Goal: Task Accomplishment & Management: Complete application form

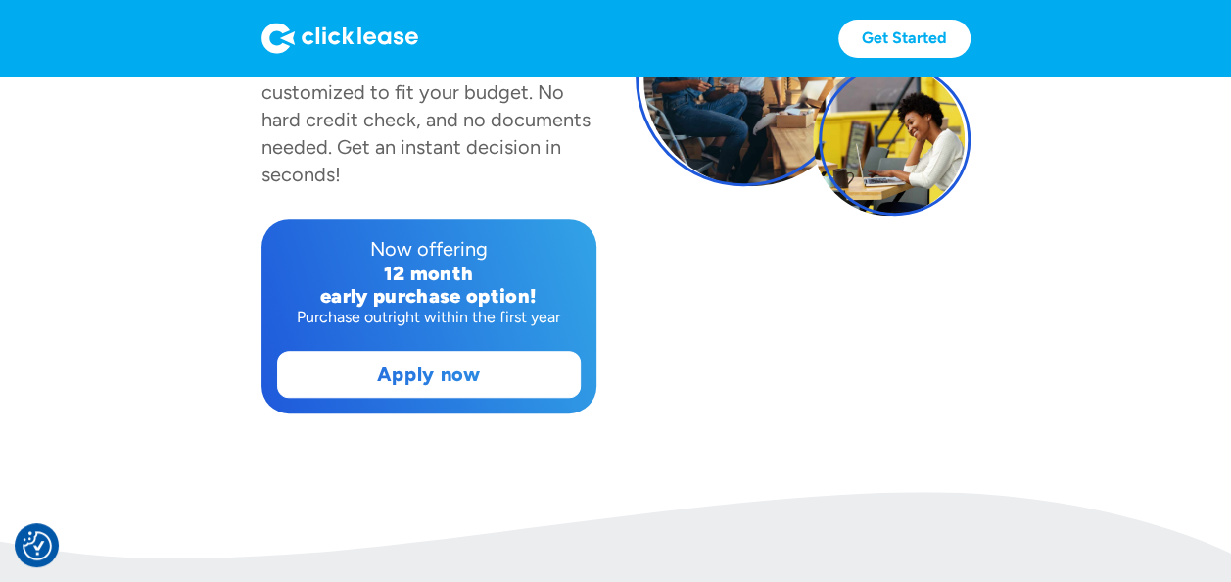
scroll to position [334, 0]
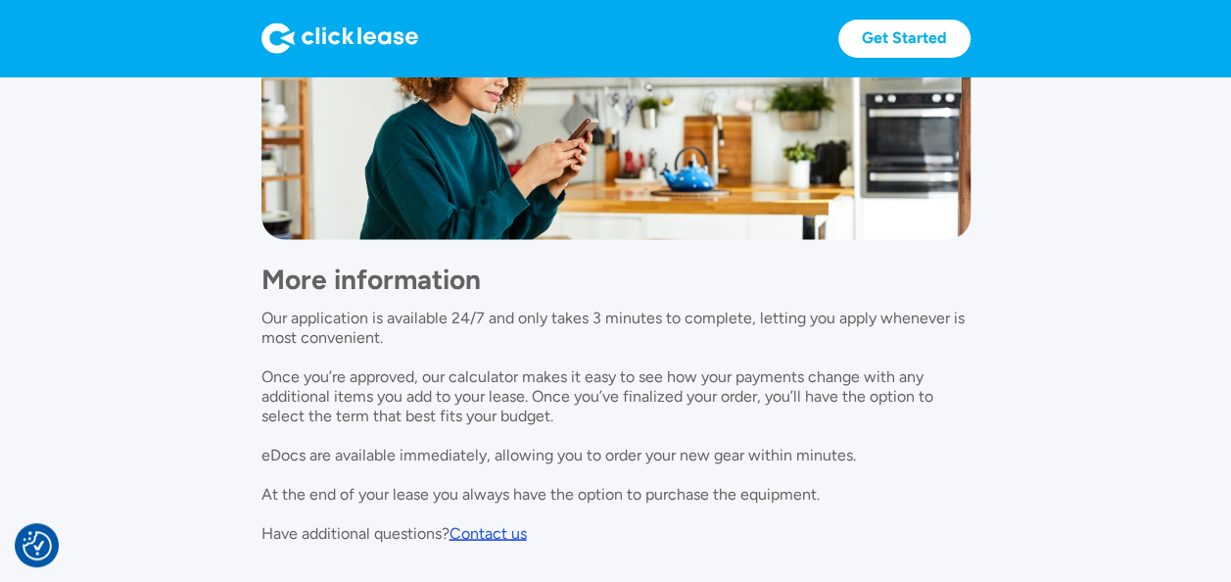
scroll to position [1713, 0]
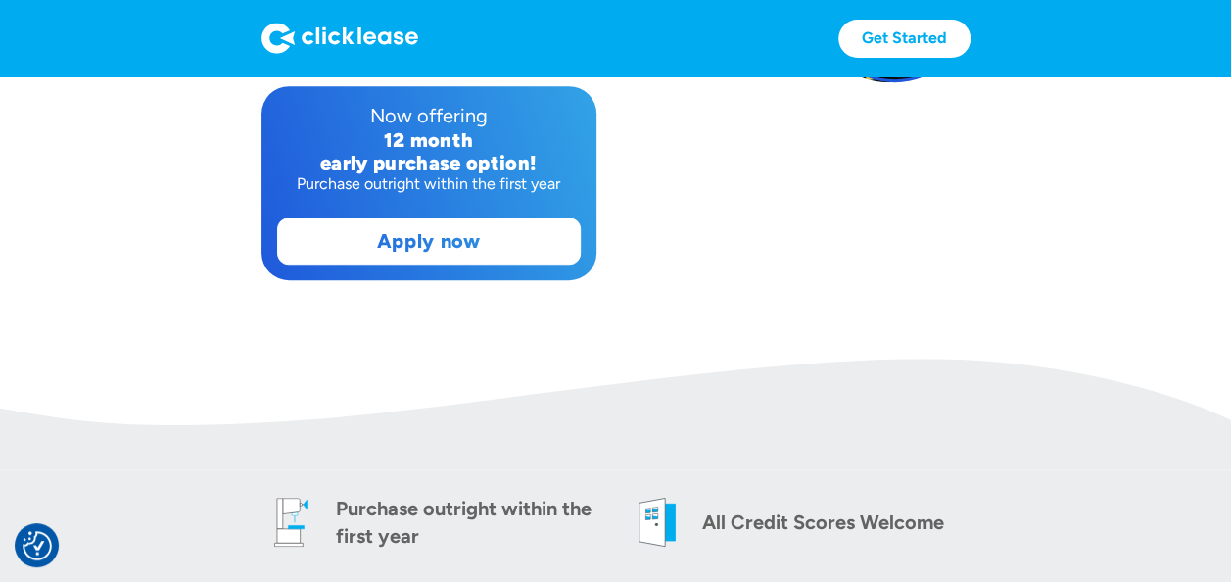
scroll to position [477, 0]
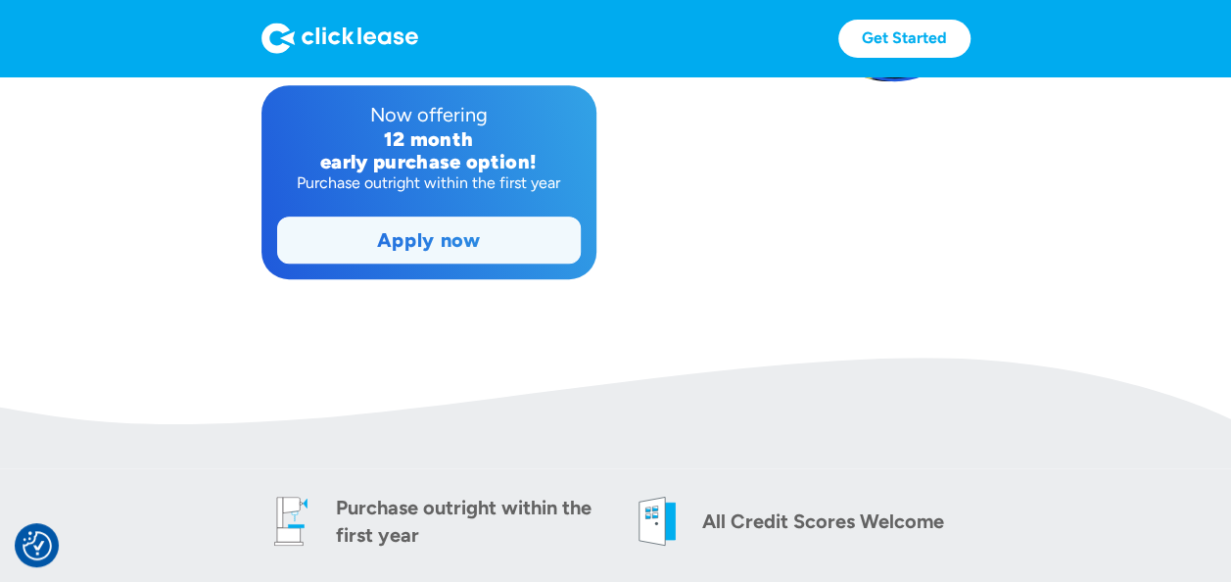
click at [509, 242] on link "Apply now" at bounding box center [429, 239] width 302 height 45
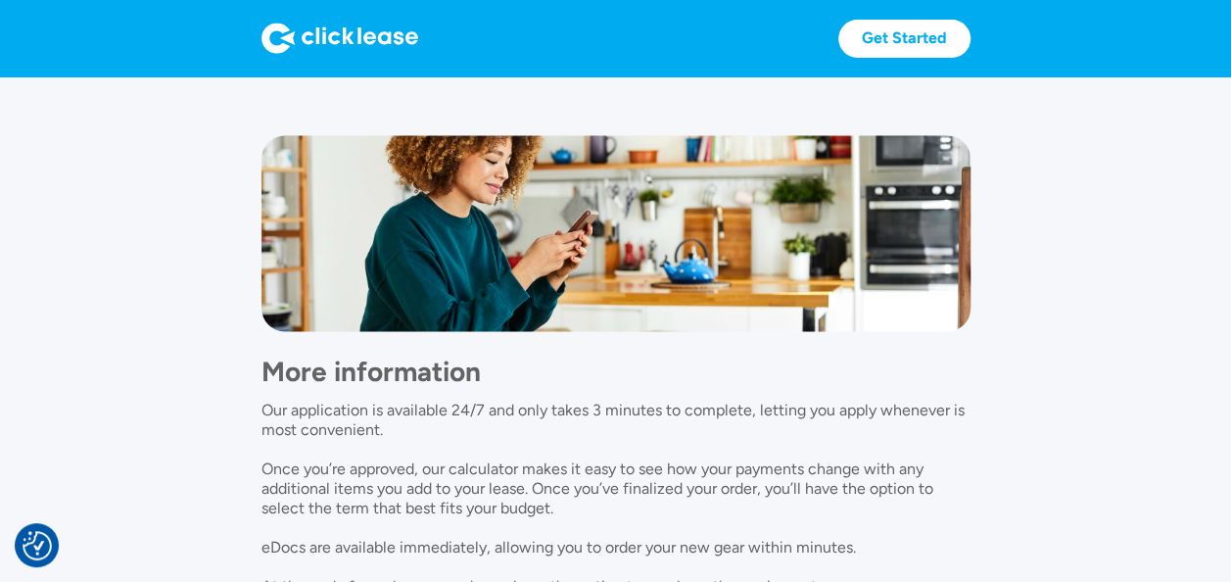
scroll to position [1810, 0]
